Goal: Communication & Community: Answer question/provide support

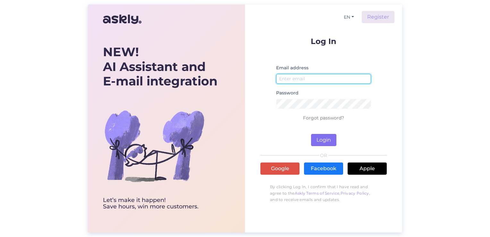
type input "[EMAIL_ADDRESS][DOMAIN_NAME]"
click at [326, 139] on button "Login" at bounding box center [323, 140] width 25 height 12
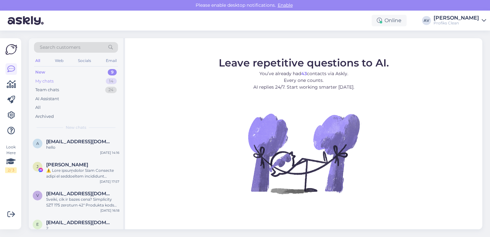
click at [68, 83] on div "My chats 14" at bounding box center [76, 81] width 84 height 9
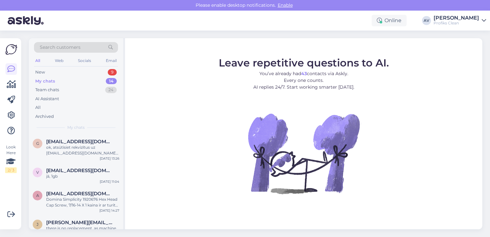
click at [68, 83] on div "My chats 14" at bounding box center [76, 81] width 84 height 9
click at [65, 144] on div "ok, atsūtīsiet rekvizītus uz [EMAIL_ADDRESS][DOMAIN_NAME]. sagatavošu rēķinu un…" at bounding box center [82, 150] width 73 height 12
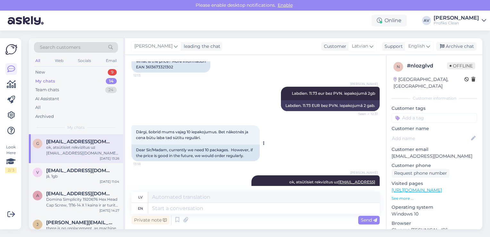
scroll to position [91, 0]
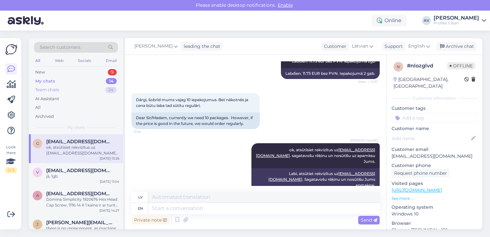
click at [72, 91] on div "Team chats 24" at bounding box center [76, 89] width 84 height 9
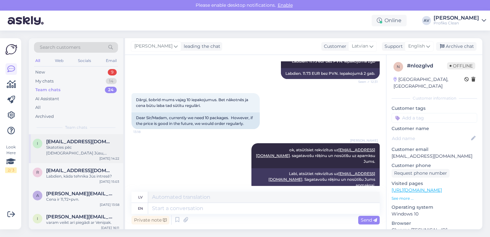
click at [70, 153] on div "Skatoties pēc [DEMOGRAPHIC_DATA] Jūsu, datubāzē neesat mums. Tad būs priekšapma…" at bounding box center [82, 150] width 73 height 12
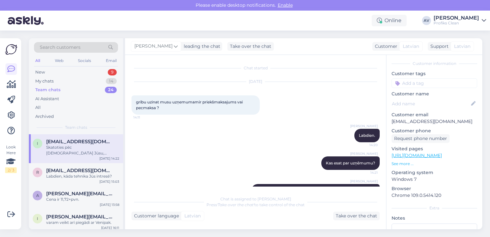
scroll to position [0, 0]
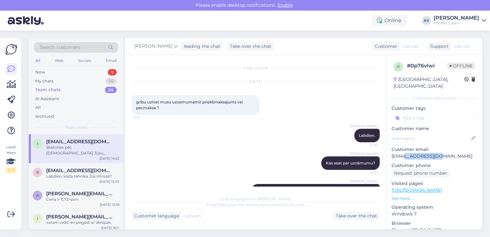
drag, startPoint x: 438, startPoint y: 149, endPoint x: 404, endPoint y: 149, distance: 34.0
click at [404, 153] on p "[EMAIL_ADDRESS][DOMAIN_NAME]" at bounding box center [435, 156] width 86 height 7
copy p "[DOMAIN_NAME]"
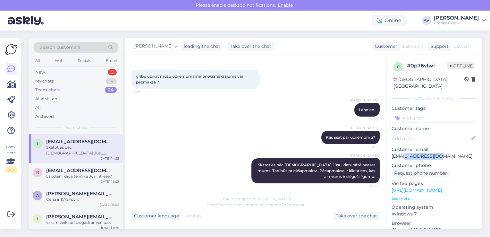
scroll to position [29, 0]
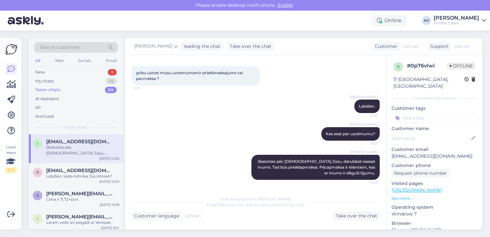
click at [262, 141] on div "[PERSON_NAME] esat par uzņēmumu? 14:21" at bounding box center [255, 134] width 248 height 28
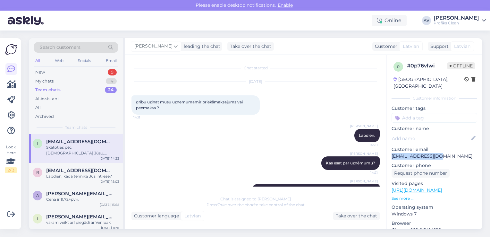
drag, startPoint x: 436, startPoint y: 150, endPoint x: 387, endPoint y: 153, distance: 48.8
click at [387, 153] on div "0 # 0p76vlwi Offline [GEOGRAPHIC_DATA], Riga Customer information Customer tags…" at bounding box center [434, 190] width 96 height 270
copy p "[EMAIL_ADDRESS][DOMAIN_NAME]"
